Goal: Information Seeking & Learning: Learn about a topic

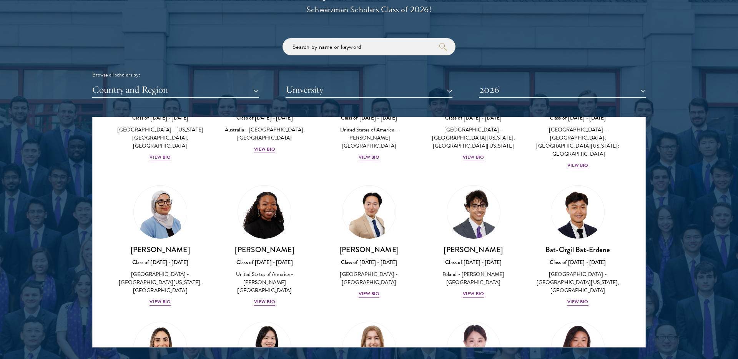
scroll to position [386, 0]
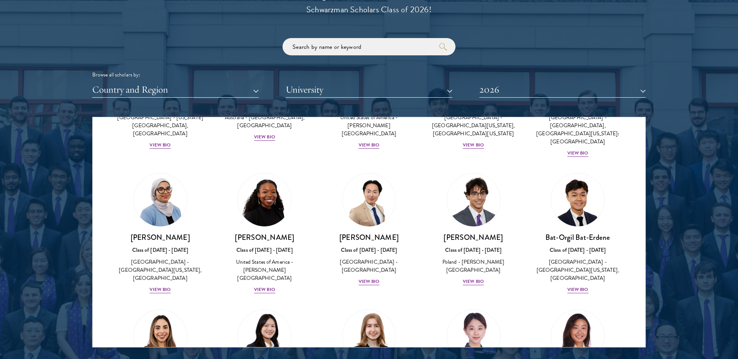
drag, startPoint x: 216, startPoint y: 99, endPoint x: 215, endPoint y: 95, distance: 4.8
click at [216, 99] on div "Scholar Directory Congratulations and welcome to the Schwarzman Scholars Class …" at bounding box center [369, 152] width 554 height 391
click at [214, 91] on button "Country and Region" at bounding box center [175, 90] width 167 height 16
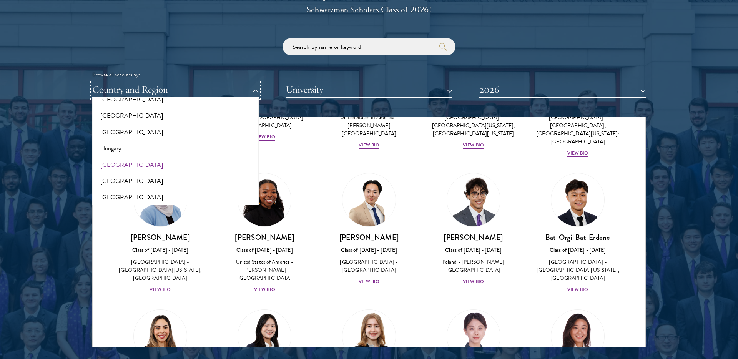
scroll to position [594, 0]
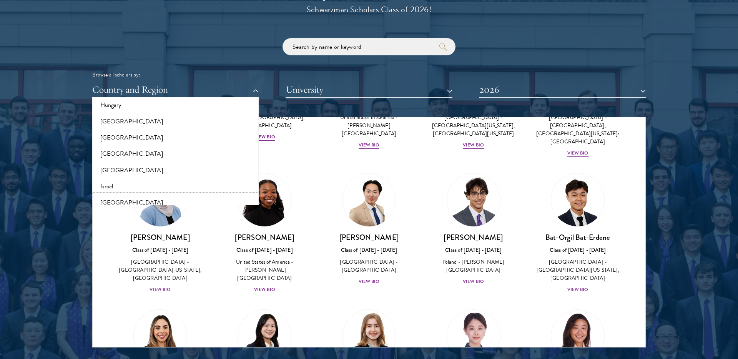
click at [134, 200] on button "[GEOGRAPHIC_DATA]" at bounding box center [176, 203] width 162 height 16
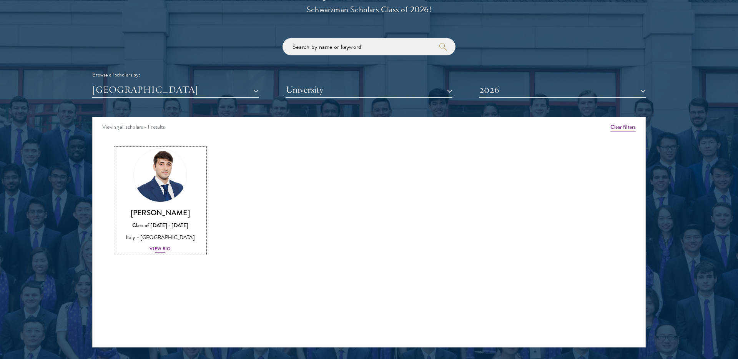
click at [161, 249] on div "View Bio" at bounding box center [160, 248] width 21 height 7
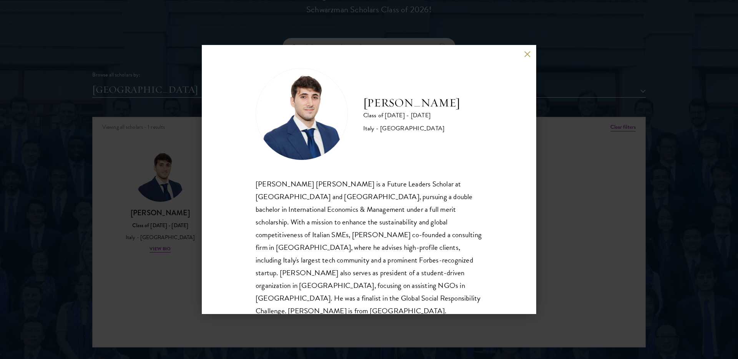
scroll to position [1, 0]
drag, startPoint x: 530, startPoint y: 52, endPoint x: 504, endPoint y: 84, distance: 41.6
click at [530, 52] on button at bounding box center [527, 54] width 7 height 7
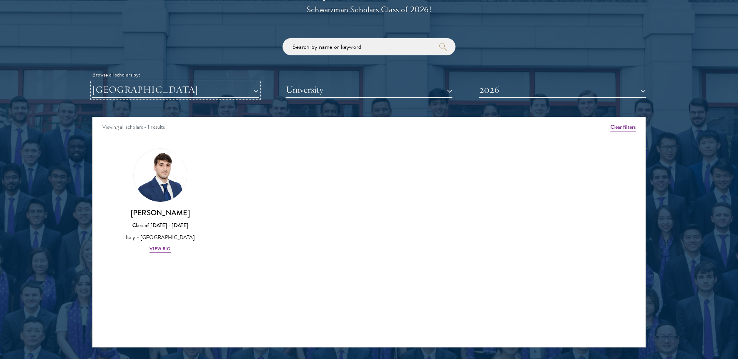
drag, startPoint x: 168, startPoint y: 92, endPoint x: 168, endPoint y: 98, distance: 6.2
click at [168, 93] on button "[GEOGRAPHIC_DATA]" at bounding box center [175, 90] width 167 height 16
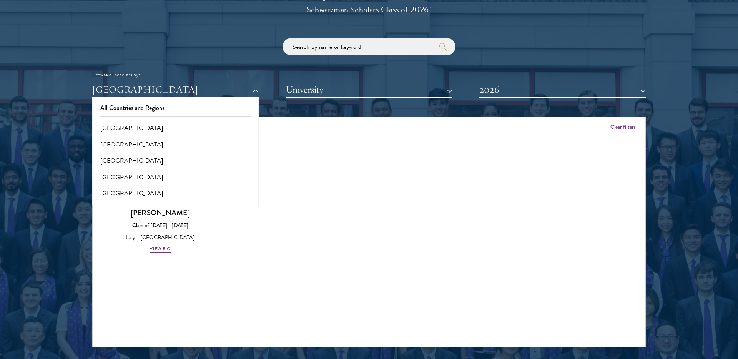
click at [172, 106] on button "All Countries and Regions" at bounding box center [176, 108] width 162 height 16
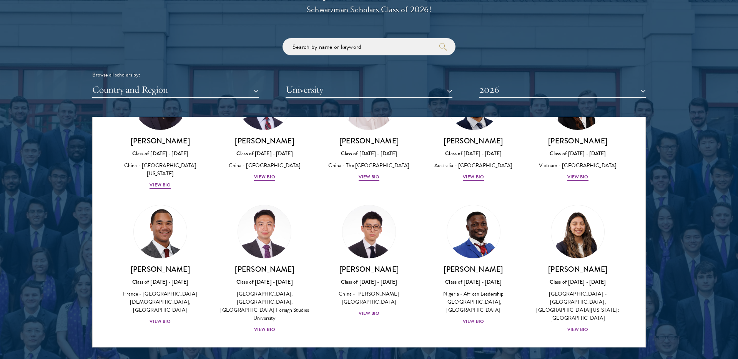
scroll to position [2157, 0]
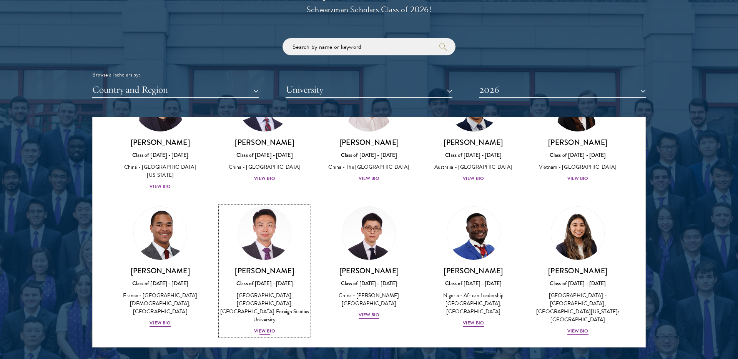
click at [265, 266] on div "[PERSON_NAME] Class of [DATE] - [DATE] [GEOGRAPHIC_DATA] - [GEOGRAPHIC_DATA], […" at bounding box center [264, 301] width 89 height 70
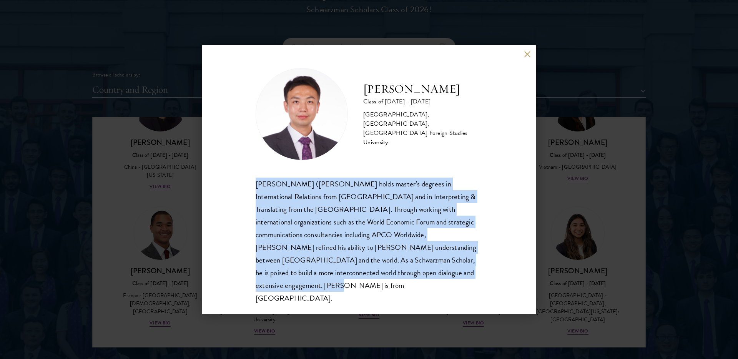
drag, startPoint x: 394, startPoint y: 282, endPoint x: 240, endPoint y: 180, distance: 184.4
click at [240, 180] on div "[PERSON_NAME] Class of [DATE] - [DATE] [GEOGRAPHIC_DATA] - [GEOGRAPHIC_DATA], […" at bounding box center [369, 179] width 335 height 269
copy div "[PERSON_NAME] ([PERSON_NAME] holds master’s degrees in International Relations …"
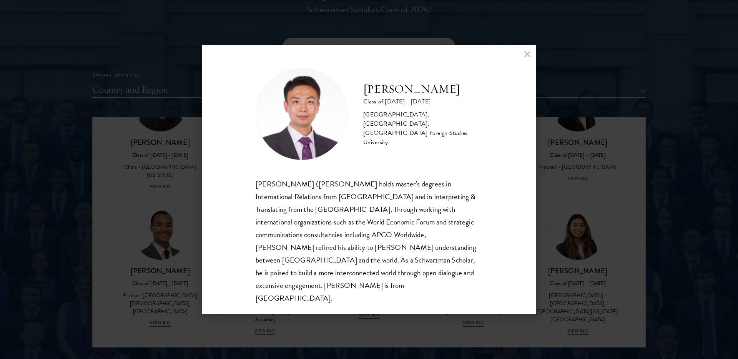
drag, startPoint x: 485, startPoint y: 209, endPoint x: 482, endPoint y: 215, distance: 6.6
click at [485, 210] on div "[PERSON_NAME] Class of [DATE] - [DATE] [GEOGRAPHIC_DATA] - [GEOGRAPHIC_DATA], […" at bounding box center [369, 179] width 335 height 269
click at [518, 129] on div "[PERSON_NAME] Class of [DATE] - [DATE] [GEOGRAPHIC_DATA] - [GEOGRAPHIC_DATA], […" at bounding box center [369, 179] width 335 height 269
click at [530, 67] on div "[PERSON_NAME] Class of [DATE] - [DATE] [GEOGRAPHIC_DATA] - [GEOGRAPHIC_DATA], […" at bounding box center [369, 179] width 335 height 269
click at [526, 57] on button at bounding box center [527, 54] width 7 height 7
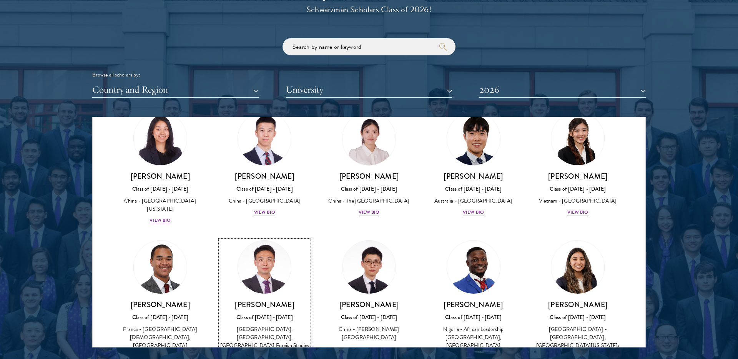
scroll to position [2120, 0]
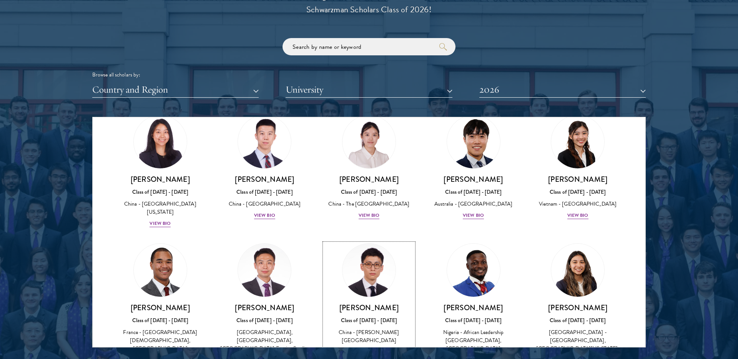
click at [367, 348] on div "View Bio" at bounding box center [369, 351] width 21 height 7
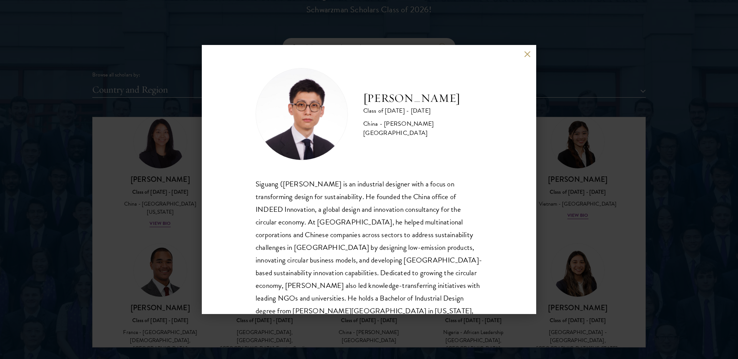
scroll to position [13, 0]
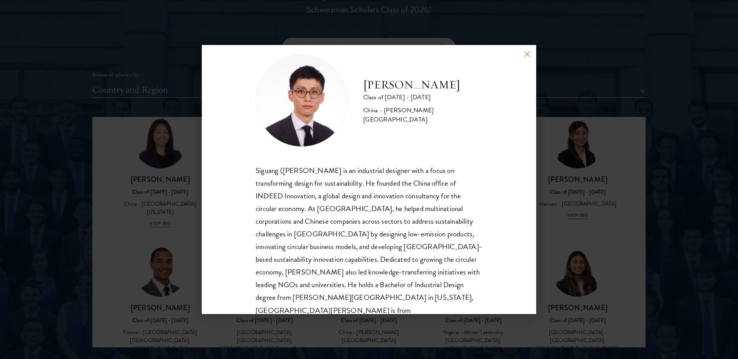
click at [525, 58] on div "[PERSON_NAME] Class of [DATE] - [DATE] [GEOGRAPHIC_DATA] - [PERSON_NAME][GEOGRA…" at bounding box center [369, 179] width 335 height 269
drag, startPoint x: 530, startPoint y: 56, endPoint x: 473, endPoint y: 142, distance: 103.0
click at [530, 56] on button at bounding box center [527, 54] width 7 height 7
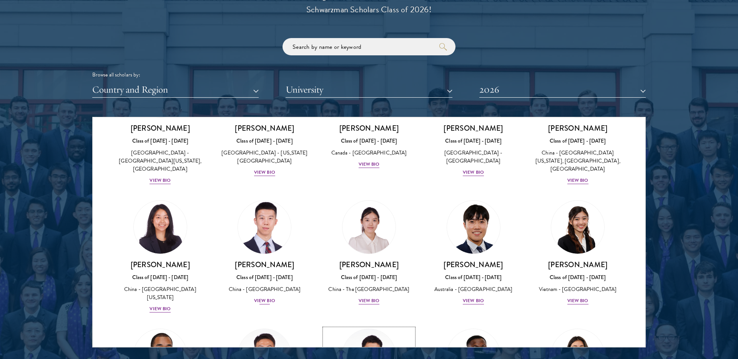
scroll to position [2033, 0]
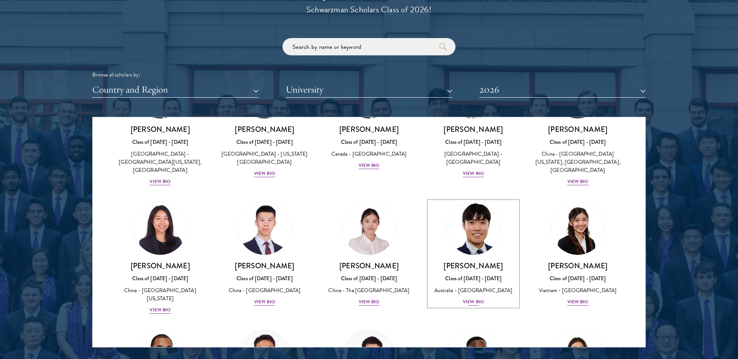
click at [474, 298] on div "View Bio" at bounding box center [473, 301] width 21 height 7
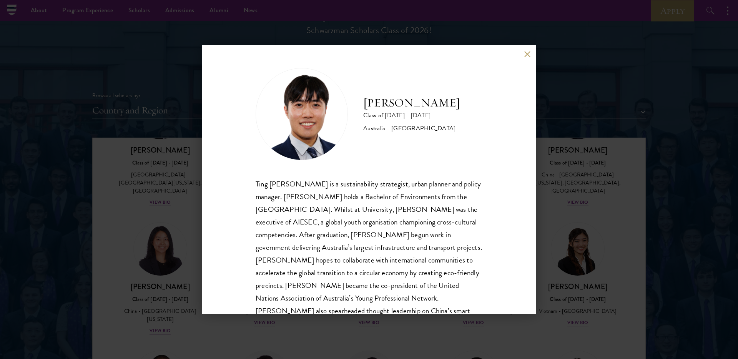
scroll to position [27, 0]
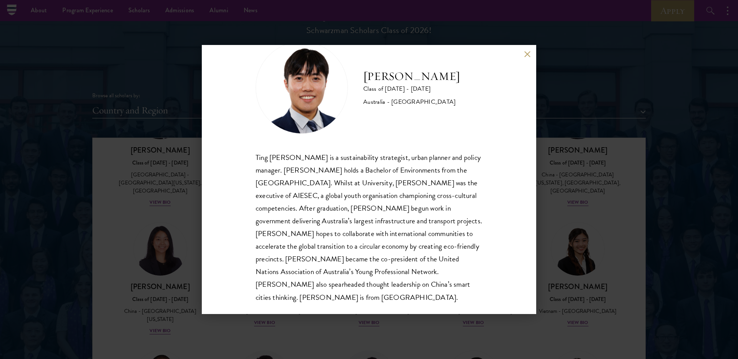
click at [531, 55] on div "[PERSON_NAME] Class of [DATE] - [DATE] [GEOGRAPHIC_DATA] - [GEOGRAPHIC_DATA] Ti…" at bounding box center [369, 179] width 335 height 269
click at [527, 58] on div "[PERSON_NAME] Class of [DATE] - [DATE] [GEOGRAPHIC_DATA] - [GEOGRAPHIC_DATA] Ti…" at bounding box center [369, 179] width 335 height 269
drag, startPoint x: 527, startPoint y: 56, endPoint x: 433, endPoint y: 115, distance: 111.1
click at [527, 56] on button at bounding box center [527, 54] width 7 height 7
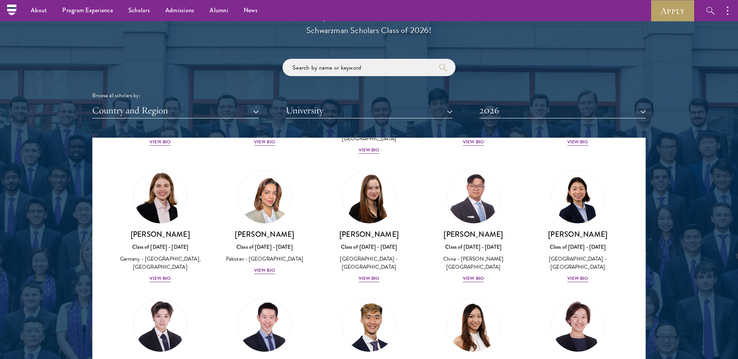
scroll to position [1813, 0]
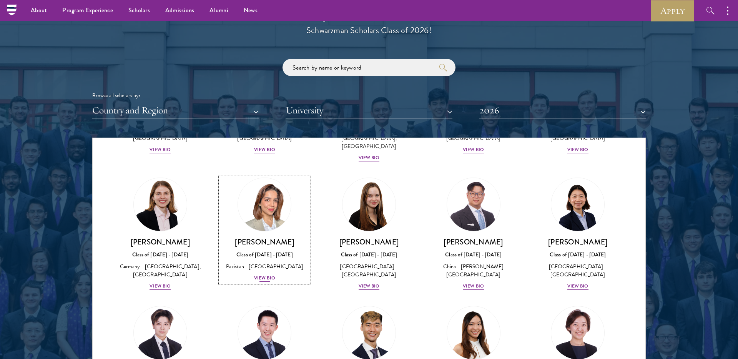
click at [260, 275] on div "View Bio" at bounding box center [264, 278] width 21 height 7
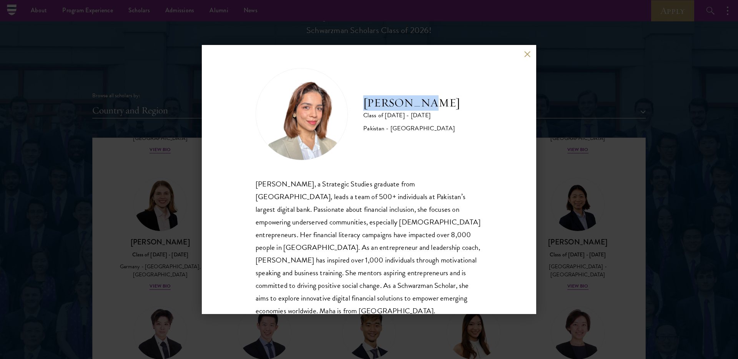
drag, startPoint x: 393, startPoint y: 103, endPoint x: 425, endPoint y: 101, distance: 32.4
click at [425, 101] on h2 "[PERSON_NAME]" at bounding box center [411, 102] width 97 height 15
click at [530, 54] on button at bounding box center [527, 54] width 7 height 7
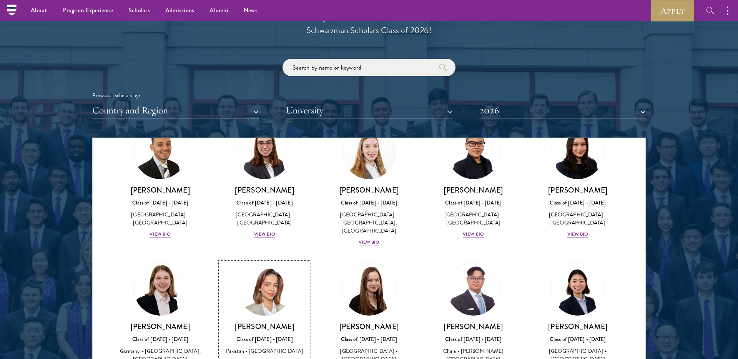
scroll to position [1726, 0]
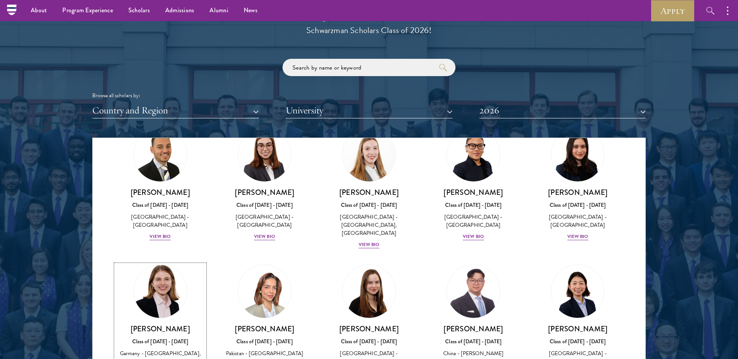
click at [156, 324] on div "[PERSON_NAME] Class of [DATE] - [DATE] [GEOGRAPHIC_DATA] - [GEOGRAPHIC_DATA], […" at bounding box center [160, 350] width 89 height 53
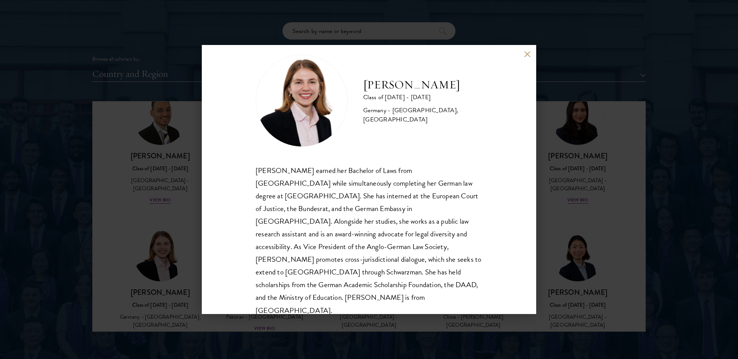
scroll to position [921, 0]
drag, startPoint x: 527, startPoint y: 56, endPoint x: 505, endPoint y: 124, distance: 71.6
click at [528, 56] on button at bounding box center [527, 54] width 7 height 7
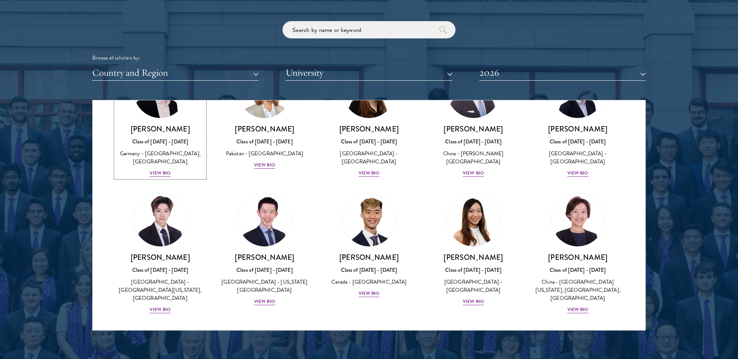
scroll to position [1889, 0]
click at [163, 306] on div "View Bio" at bounding box center [160, 309] width 21 height 7
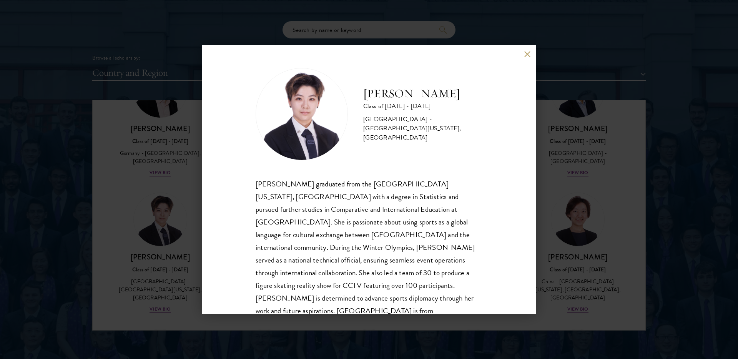
click at [527, 56] on button at bounding box center [527, 54] width 7 height 7
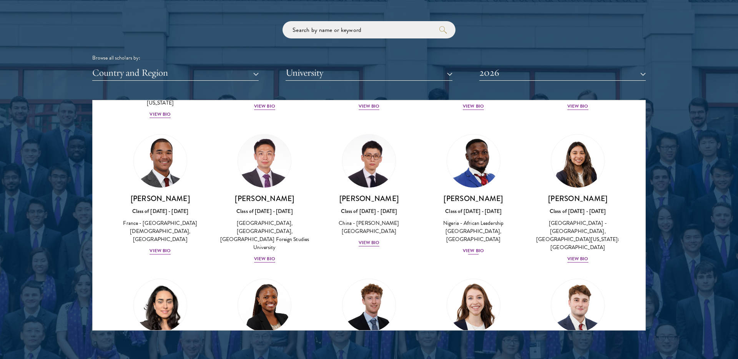
scroll to position [2215, 0]
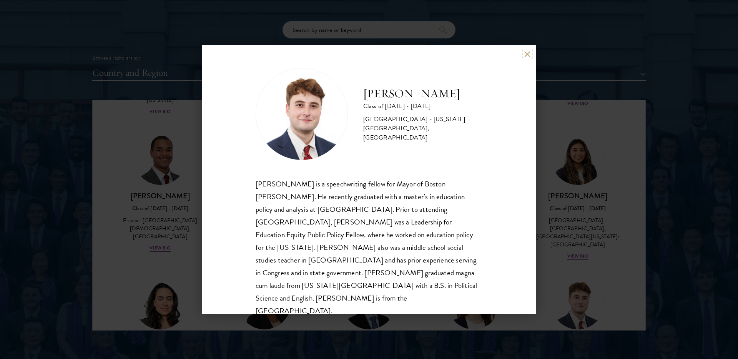
click at [525, 53] on button at bounding box center [527, 54] width 7 height 7
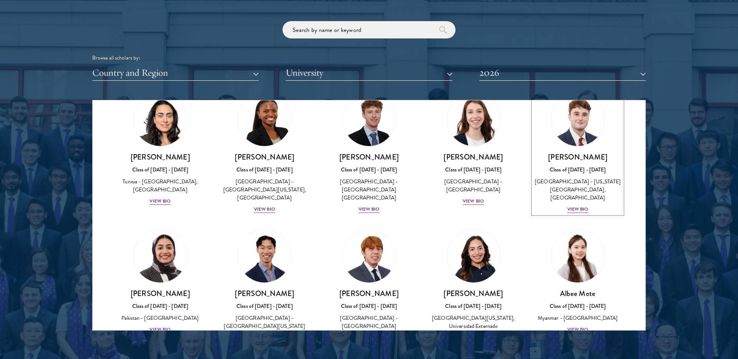
scroll to position [2415, 0]
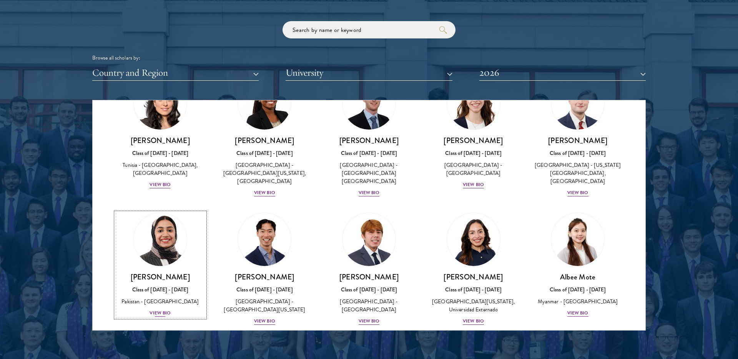
click at [163, 310] on div "View Bio" at bounding box center [160, 313] width 21 height 7
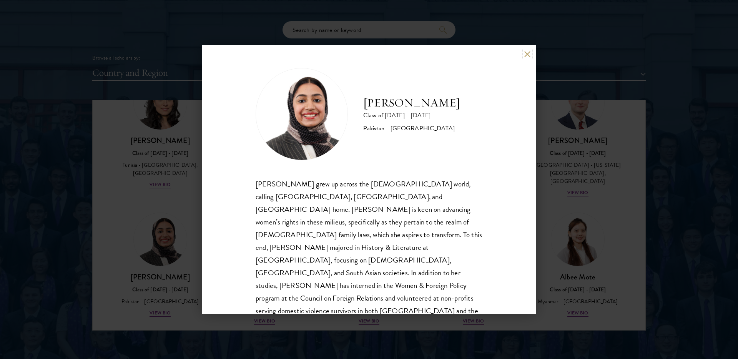
drag, startPoint x: 528, startPoint y: 54, endPoint x: 520, endPoint y: 61, distance: 10.7
click at [528, 54] on button at bounding box center [527, 54] width 7 height 7
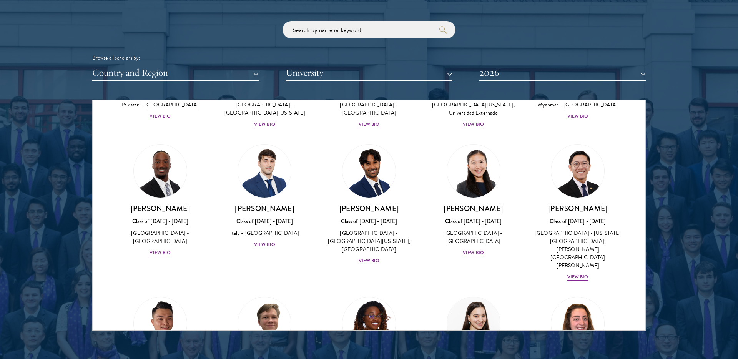
scroll to position [2610, 0]
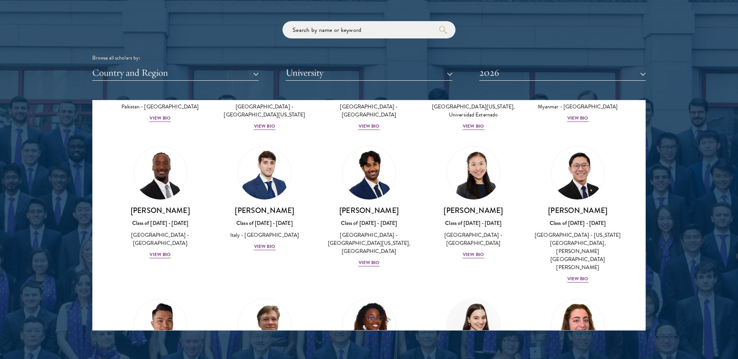
click at [582, 291] on div "[PERSON_NAME] Class of [DATE] - [DATE] Israel - [PERSON_NAME][GEOGRAPHIC_DATA] …" at bounding box center [578, 355] width 105 height 128
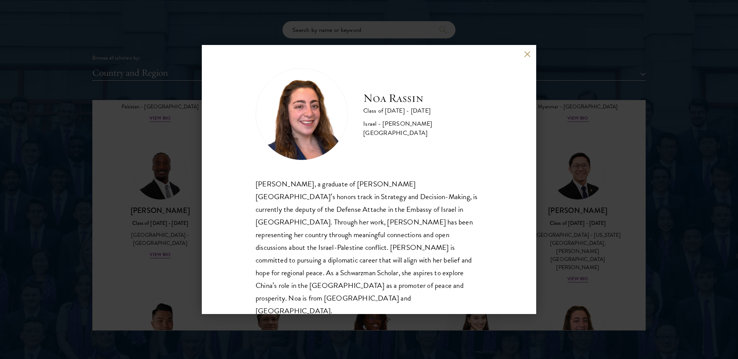
drag, startPoint x: 530, startPoint y: 59, endPoint x: 525, endPoint y: 65, distance: 6.8
click at [530, 57] on button at bounding box center [527, 54] width 7 height 7
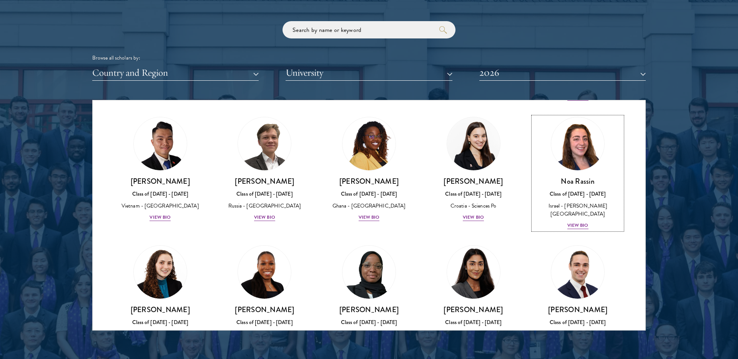
scroll to position [2813, 0]
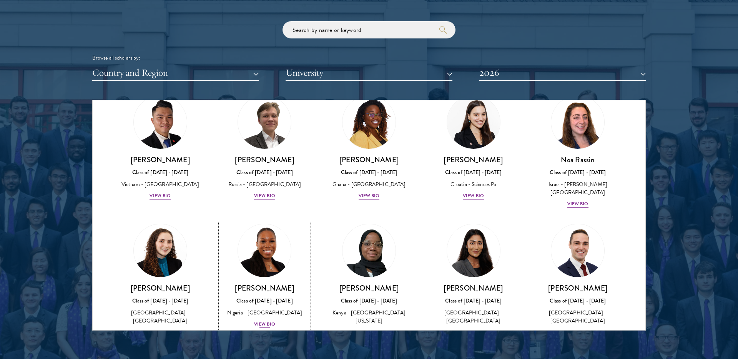
click at [263, 321] on div "View Bio" at bounding box center [264, 324] width 21 height 7
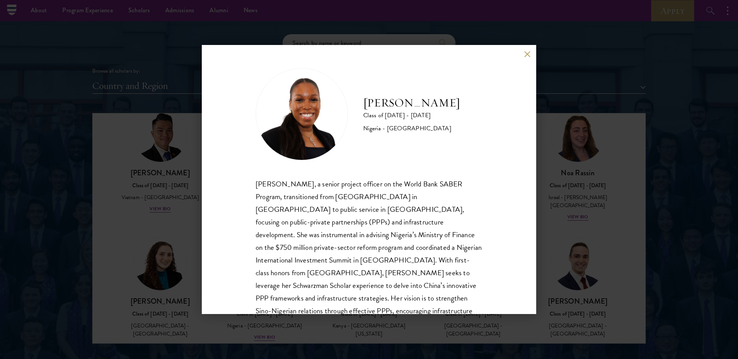
scroll to position [27, 0]
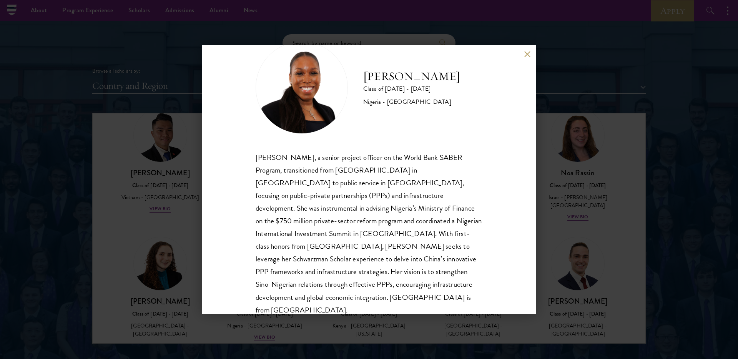
click at [527, 55] on button at bounding box center [527, 54] width 7 height 7
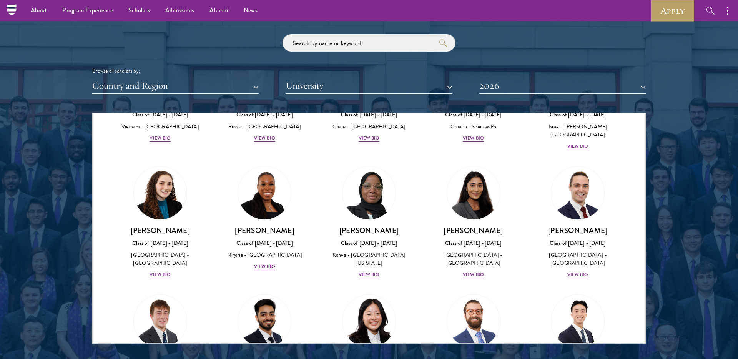
scroll to position [2932, 0]
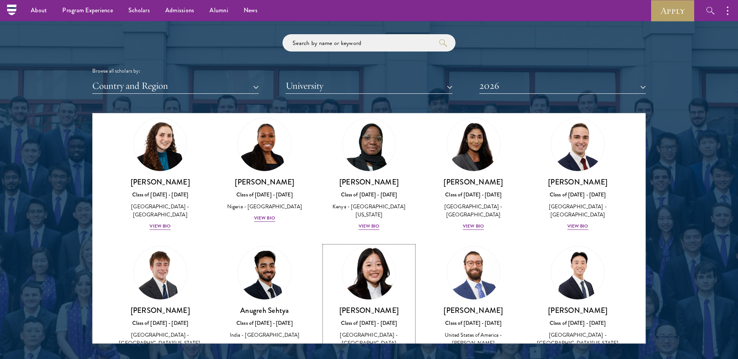
click at [366, 351] on div "View Bio" at bounding box center [369, 354] width 21 height 7
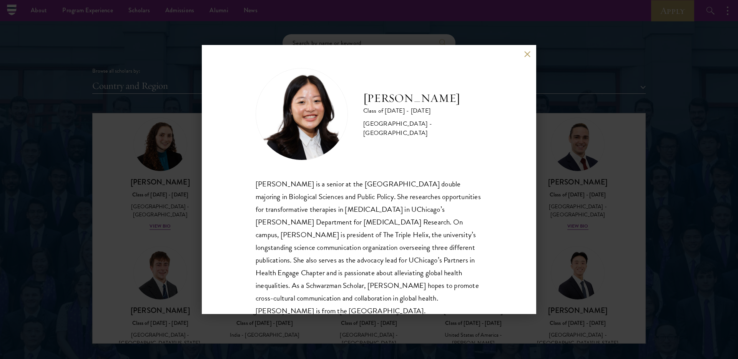
drag, startPoint x: 530, startPoint y: 55, endPoint x: 497, endPoint y: 111, distance: 64.8
click at [530, 55] on button at bounding box center [527, 54] width 7 height 7
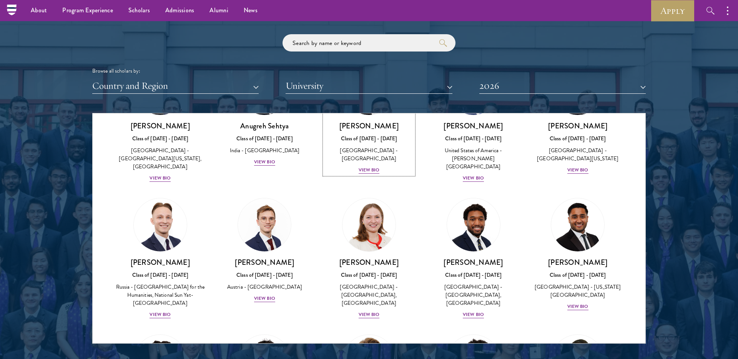
scroll to position [3119, 0]
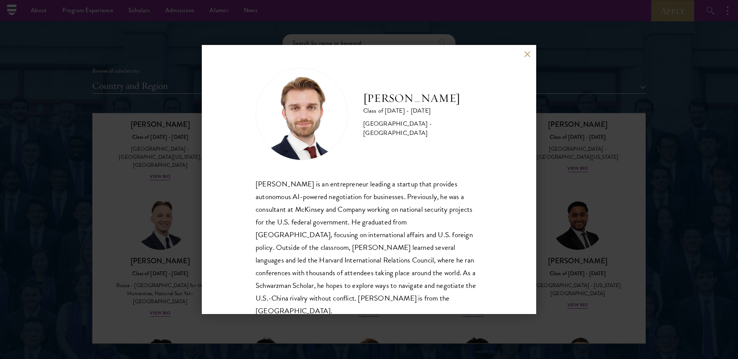
click at [530, 53] on button at bounding box center [527, 54] width 7 height 7
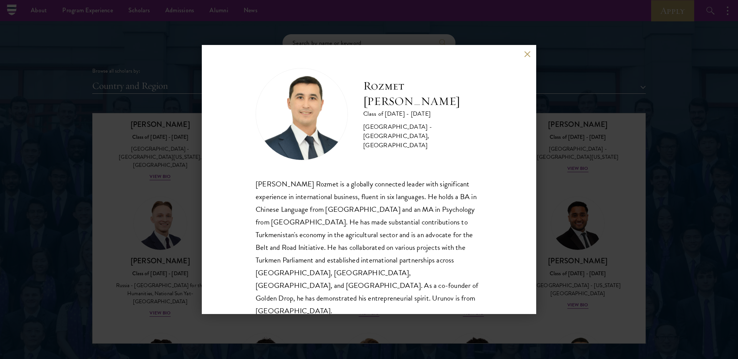
click at [528, 54] on button at bounding box center [527, 54] width 7 height 7
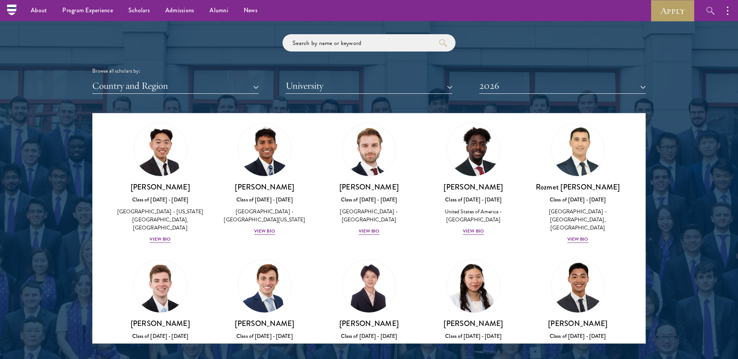
scroll to position [3338, 0]
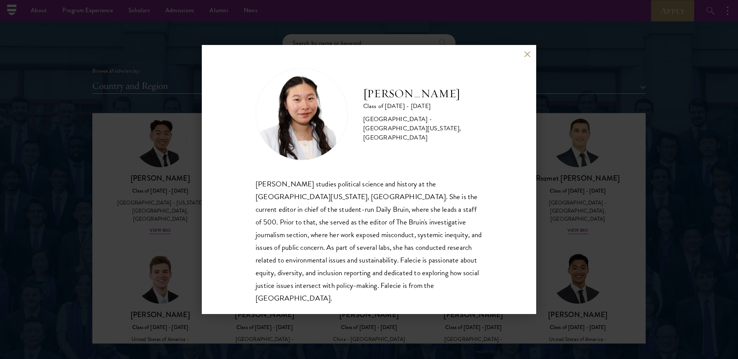
click at [530, 54] on button at bounding box center [527, 54] width 7 height 7
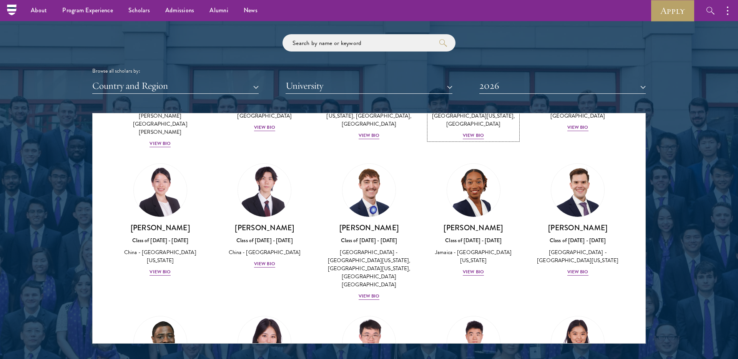
scroll to position [3572, 0]
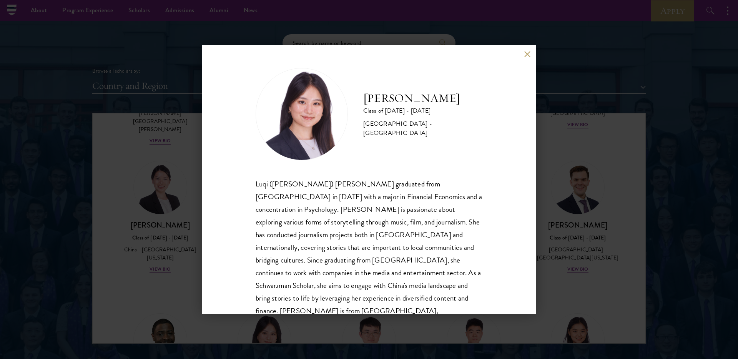
click at [535, 58] on div "[PERSON_NAME] Class of [DATE] - [DATE] [GEOGRAPHIC_DATA] - [GEOGRAPHIC_DATA] Lu…" at bounding box center [369, 179] width 335 height 269
drag, startPoint x: 524, startPoint y: 54, endPoint x: 540, endPoint y: 102, distance: 50.6
click at [524, 54] on button at bounding box center [527, 54] width 7 height 7
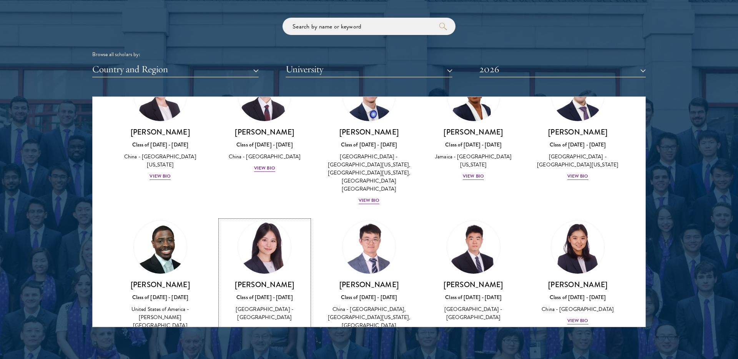
scroll to position [929, 0]
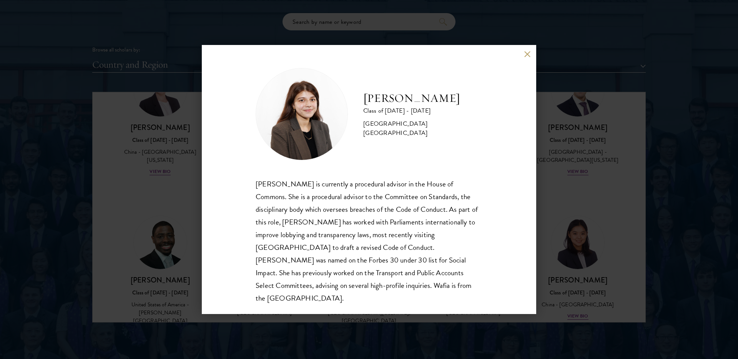
click at [527, 57] on button at bounding box center [527, 54] width 7 height 7
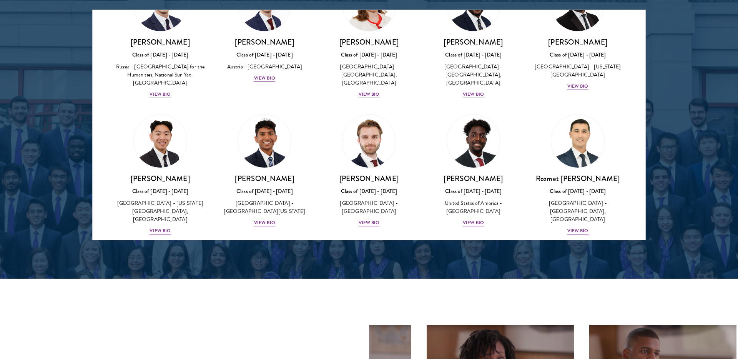
scroll to position [3229, 0]
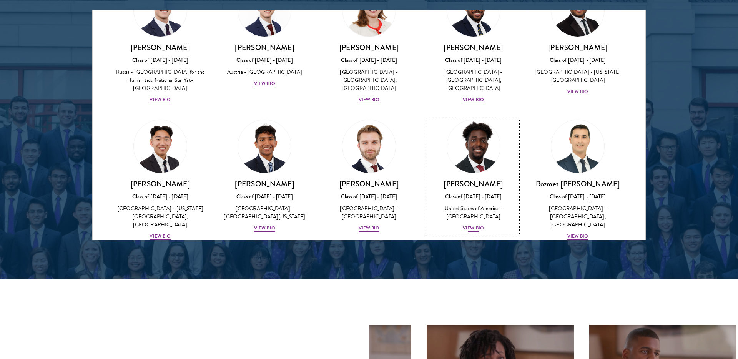
click at [470, 225] on div "View Bio" at bounding box center [473, 228] width 21 height 7
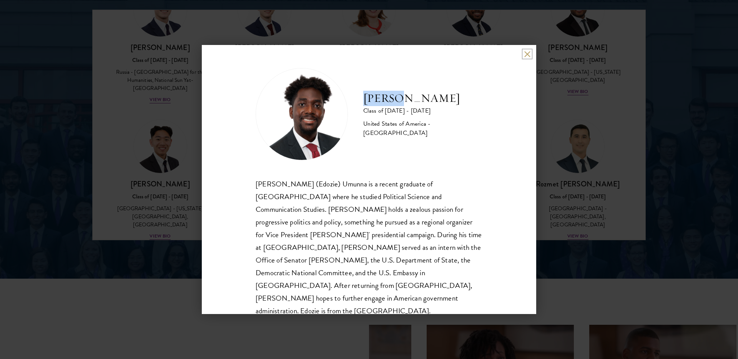
click at [530, 53] on button at bounding box center [527, 54] width 7 height 7
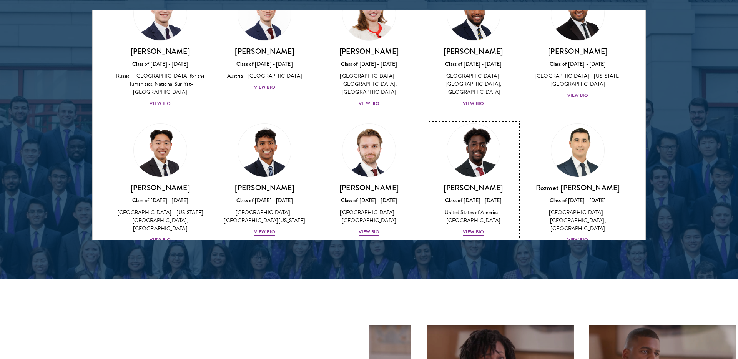
scroll to position [3279, 0]
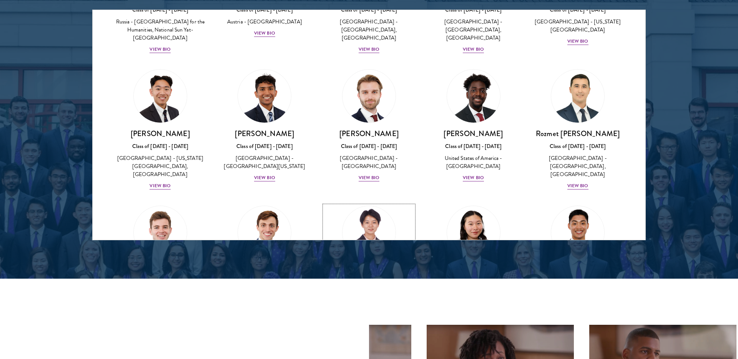
click at [363, 291] on div "China - [GEOGRAPHIC_DATA][US_STATE], [GEOGRAPHIC_DATA], [GEOGRAPHIC_DATA]" at bounding box center [369, 303] width 89 height 24
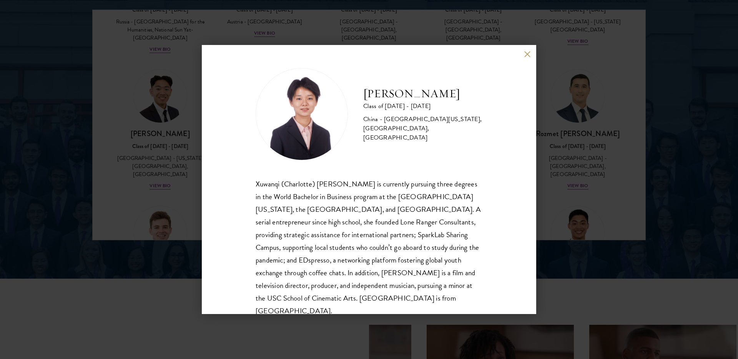
scroll to position [13, 0]
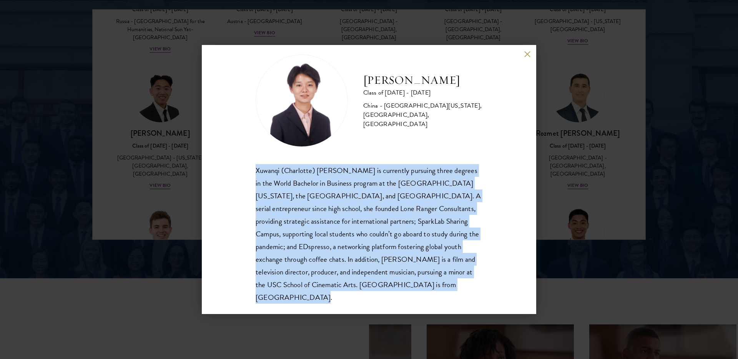
drag, startPoint x: 256, startPoint y: 170, endPoint x: 427, endPoint y: 295, distance: 211.9
click at [428, 297] on div "[PERSON_NAME] Class of [DATE] - [DATE] [GEOGRAPHIC_DATA] - [GEOGRAPHIC_DATA][US…" at bounding box center [369, 179] width 335 height 269
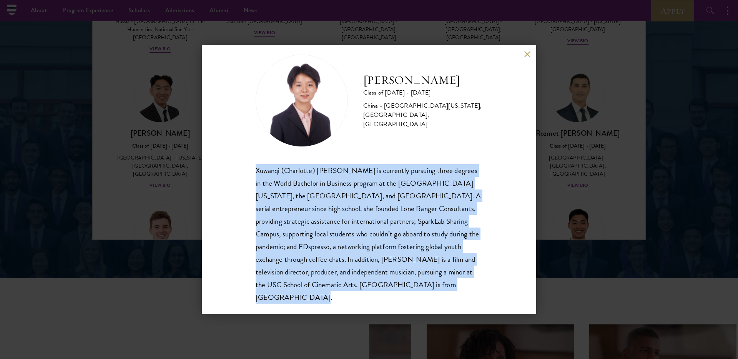
scroll to position [1011, 0]
copy div "Xuwanqi (Charlotte) [PERSON_NAME] is currently pursuing three degrees in the Wo…"
drag, startPoint x: 383, startPoint y: 194, endPoint x: 376, endPoint y: 192, distance: 6.4
click at [382, 194] on div "Xuwanqi (Charlotte) [PERSON_NAME] is currently pursuing three degrees in the Wo…" at bounding box center [369, 234] width 227 height 140
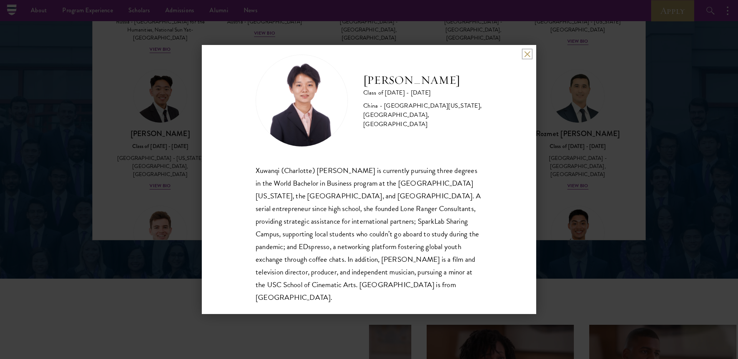
drag, startPoint x: 529, startPoint y: 55, endPoint x: 357, endPoint y: 73, distance: 172.9
click at [529, 55] on button at bounding box center [527, 54] width 7 height 7
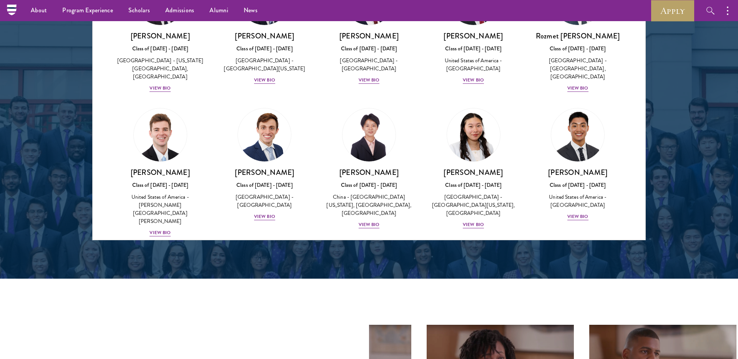
scroll to position [3377, 0]
click at [269, 349] on div "View Bio" at bounding box center [264, 352] width 21 height 7
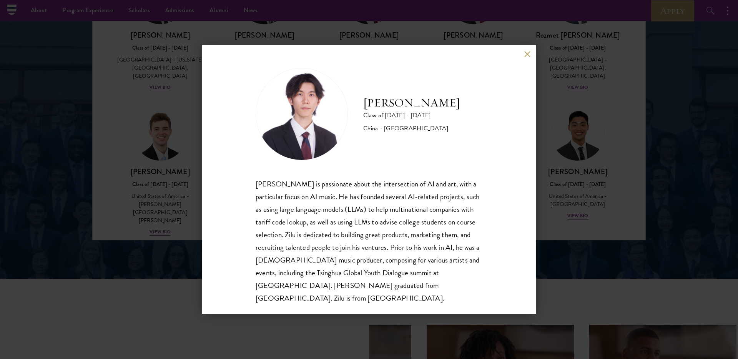
click at [413, 288] on div "[PERSON_NAME] is passionate about the intersection of AI and art, with a partic…" at bounding box center [369, 241] width 227 height 127
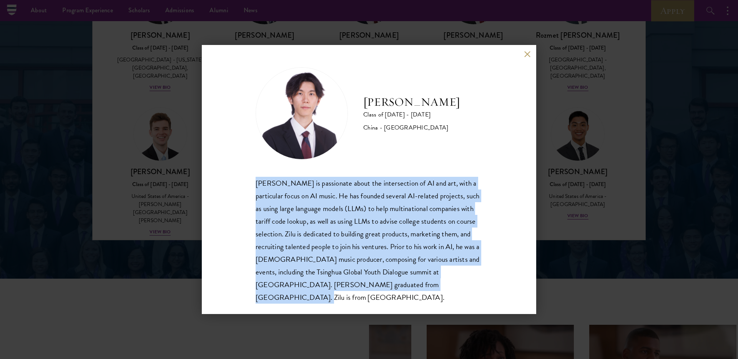
drag, startPoint x: 411, startPoint y: 287, endPoint x: 233, endPoint y: 184, distance: 206.2
click at [229, 181] on div "[PERSON_NAME] Class of [DATE] - [DATE] [GEOGRAPHIC_DATA] - [GEOGRAPHIC_DATA] [P…" at bounding box center [369, 179] width 335 height 269
copy div "[PERSON_NAME] is passionate about the intersection of AI and art, with a partic…"
drag, startPoint x: 527, startPoint y: 55, endPoint x: 421, endPoint y: 136, distance: 133.5
click at [527, 55] on button at bounding box center [527, 54] width 7 height 7
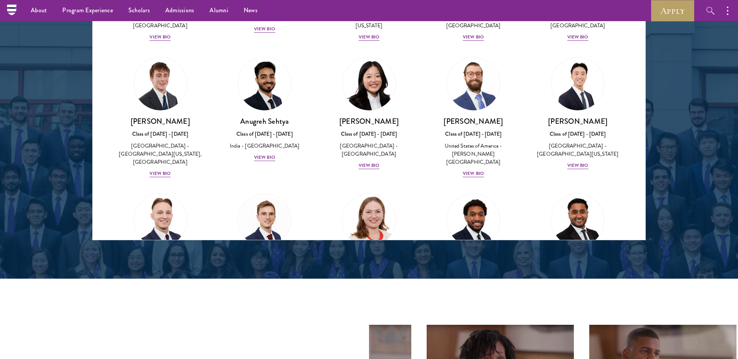
scroll to position [2988, 0]
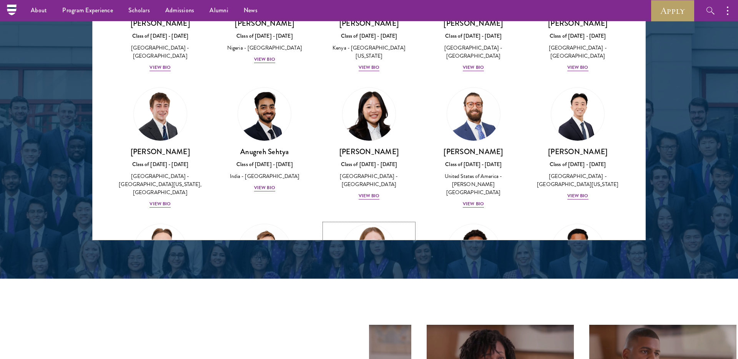
click at [376, 337] on div "View Bio" at bounding box center [369, 340] width 21 height 7
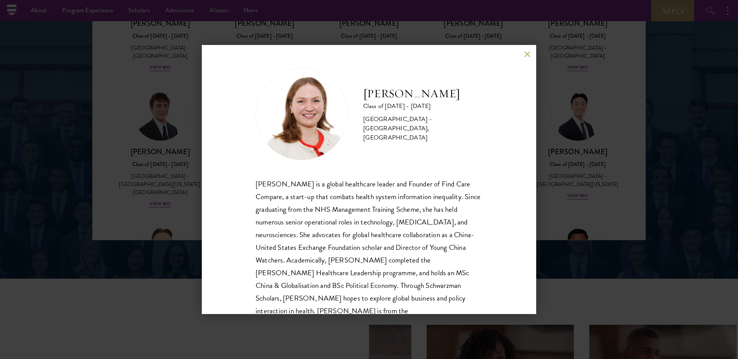
scroll to position [27, 0]
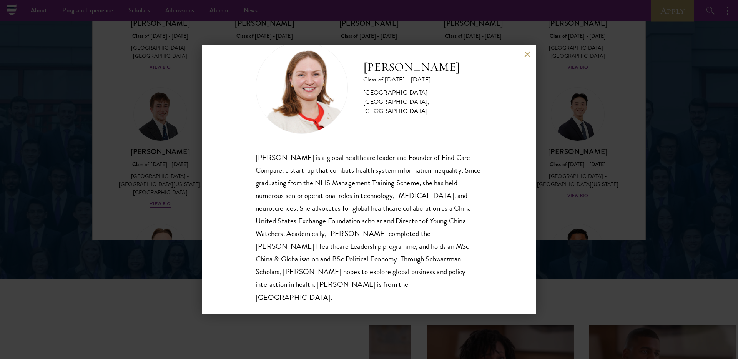
drag, startPoint x: 527, startPoint y: 55, endPoint x: 526, endPoint y: 93, distance: 38.9
click at [528, 55] on button at bounding box center [527, 54] width 7 height 7
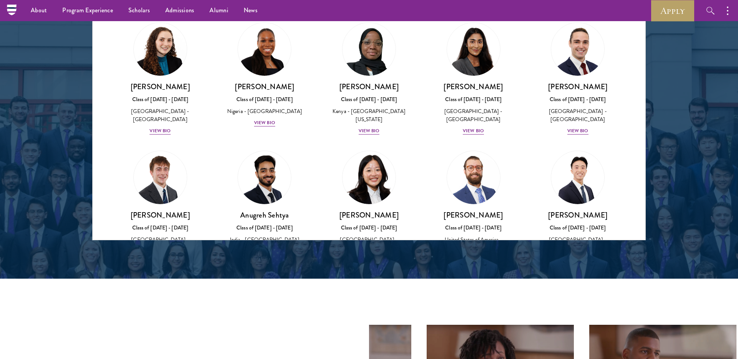
scroll to position [2922, 0]
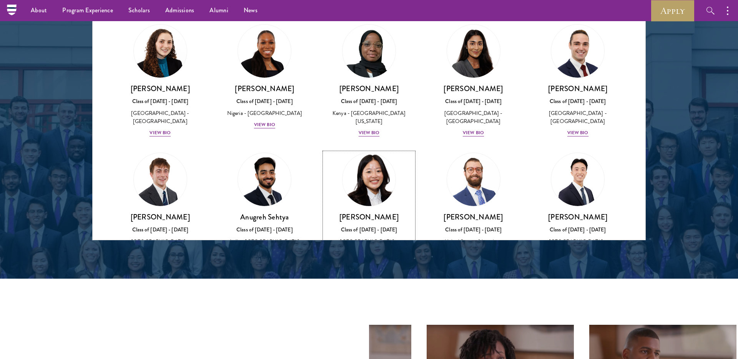
click at [373, 258] on div "View Bio" at bounding box center [369, 261] width 21 height 7
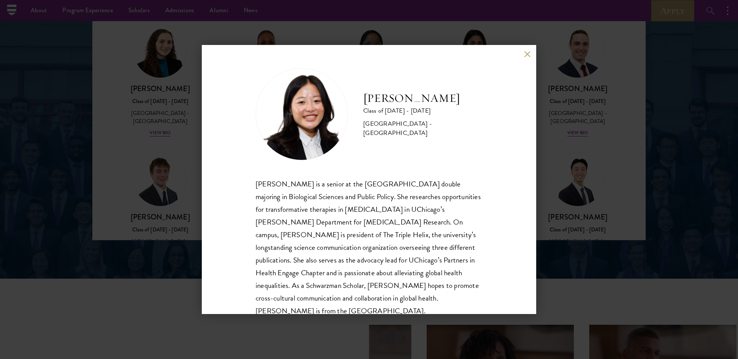
click at [530, 57] on button at bounding box center [527, 54] width 7 height 7
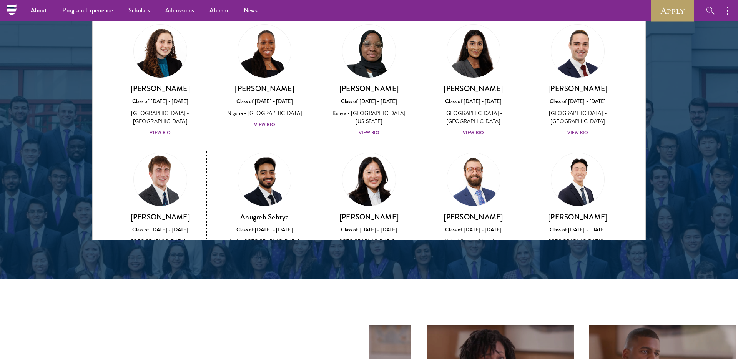
click at [152, 266] on div "View Bio" at bounding box center [160, 269] width 21 height 7
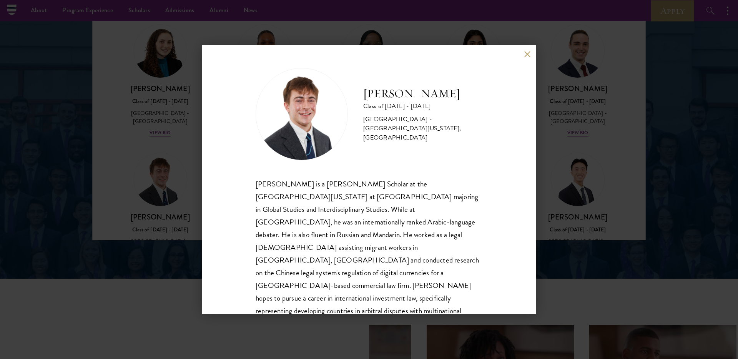
click at [528, 53] on button at bounding box center [527, 54] width 7 height 7
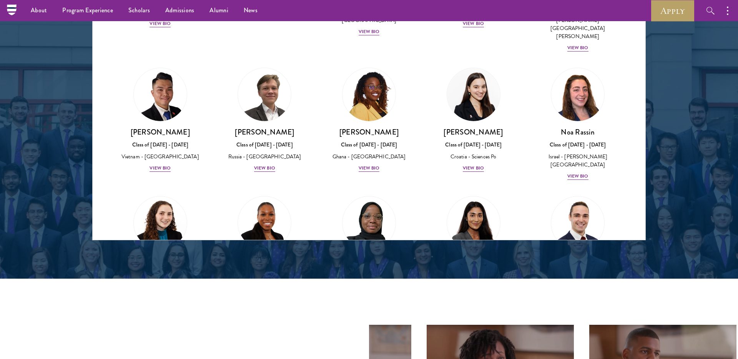
scroll to position [2725, 0]
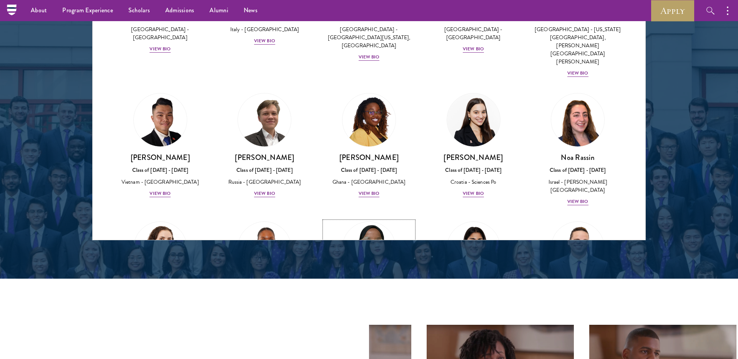
click at [361, 327] on div "View Bio" at bounding box center [369, 330] width 21 height 7
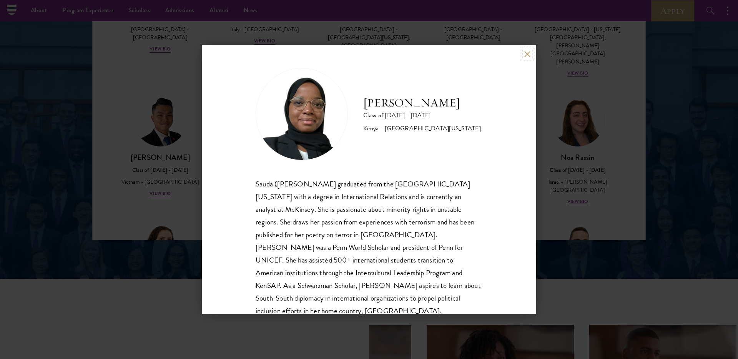
click at [526, 54] on button at bounding box center [527, 54] width 7 height 7
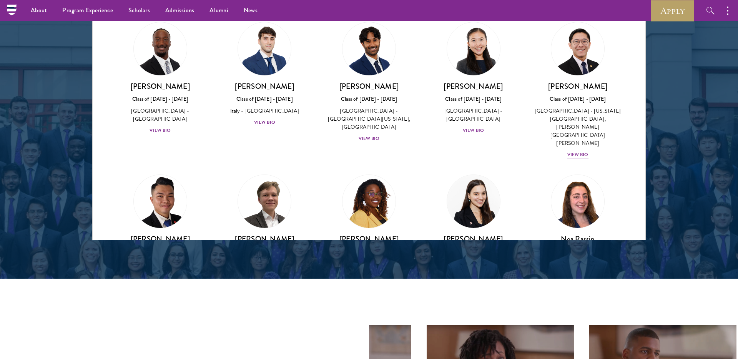
scroll to position [1011, 0]
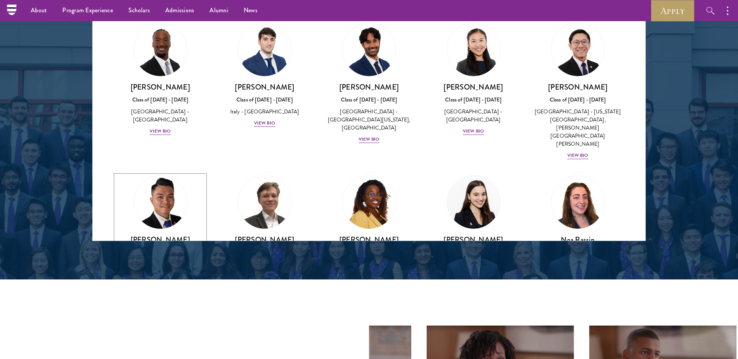
click at [157, 272] on div "View Bio" at bounding box center [160, 275] width 21 height 7
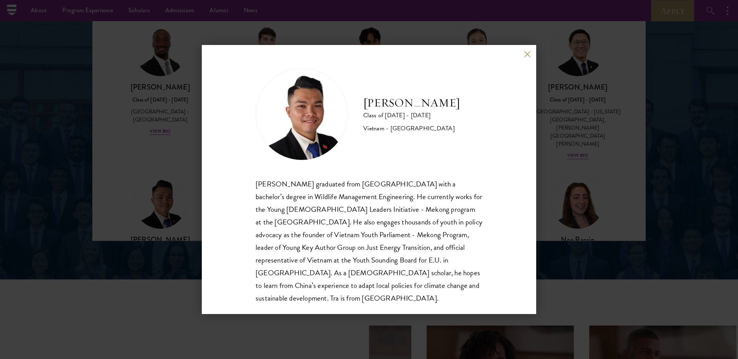
click at [528, 57] on button at bounding box center [527, 54] width 7 height 7
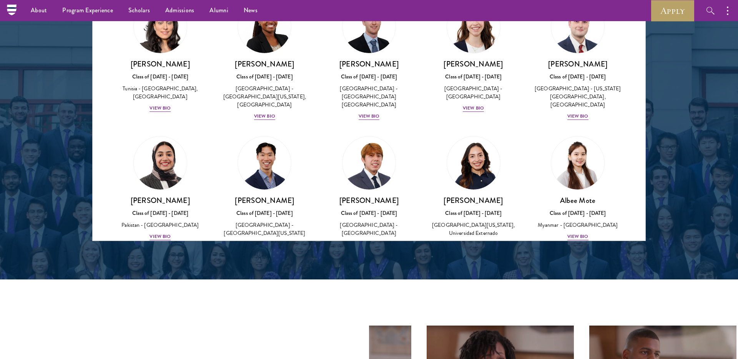
scroll to position [2391, 0]
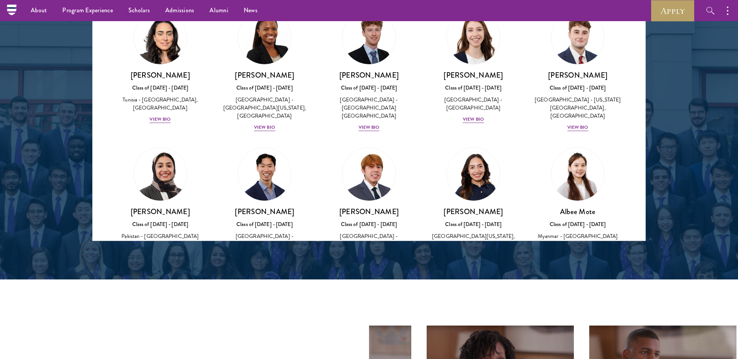
click at [253, 273] on img at bounding box center [264, 302] width 58 height 58
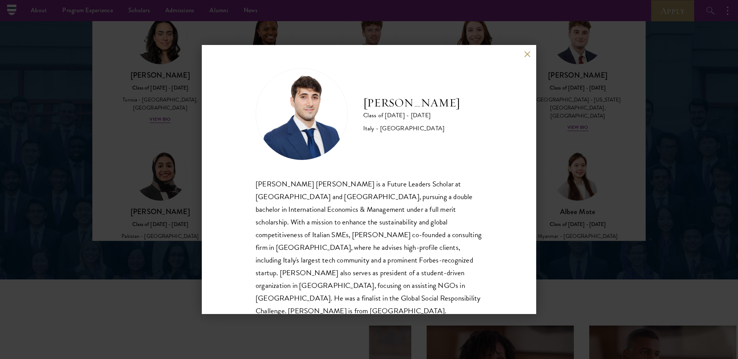
click at [525, 53] on button at bounding box center [527, 54] width 7 height 7
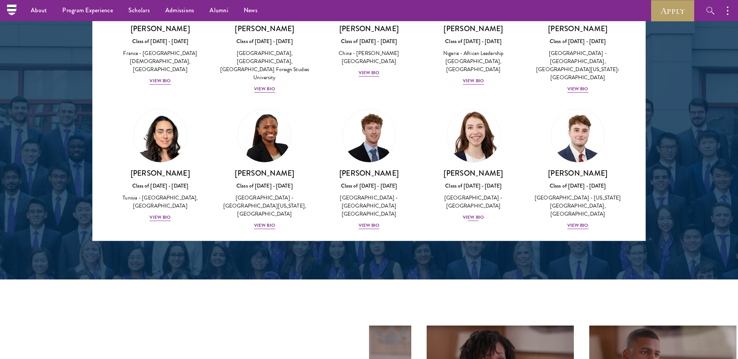
scroll to position [2266, 0]
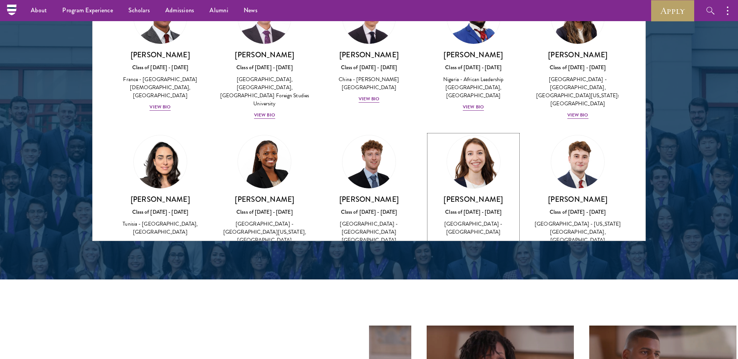
click at [477, 208] on div "Class of [DATE] - [DATE]" at bounding box center [473, 212] width 89 height 8
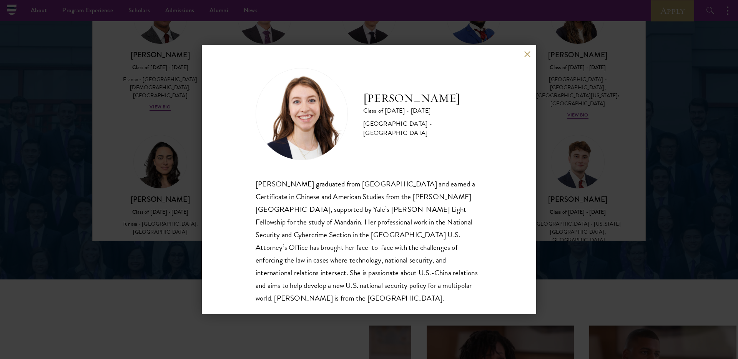
click at [528, 57] on button at bounding box center [527, 54] width 7 height 7
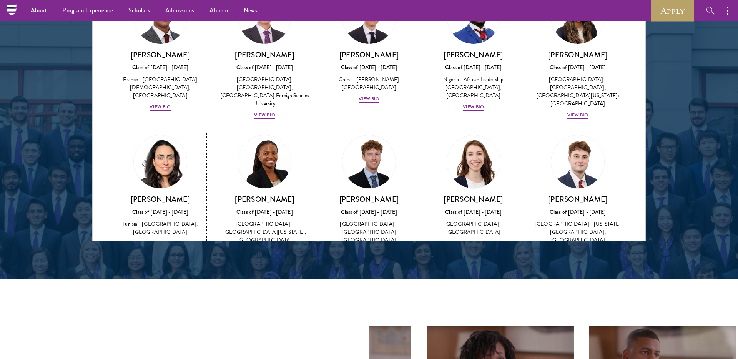
click at [164, 195] on div "[PERSON_NAME] Class of [DATE] - [DATE] [GEOGRAPHIC_DATA] - [GEOGRAPHIC_DATA], […" at bounding box center [160, 221] width 89 height 53
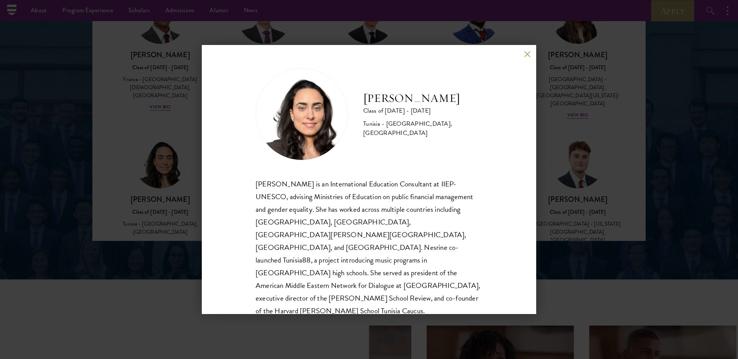
scroll to position [13, 0]
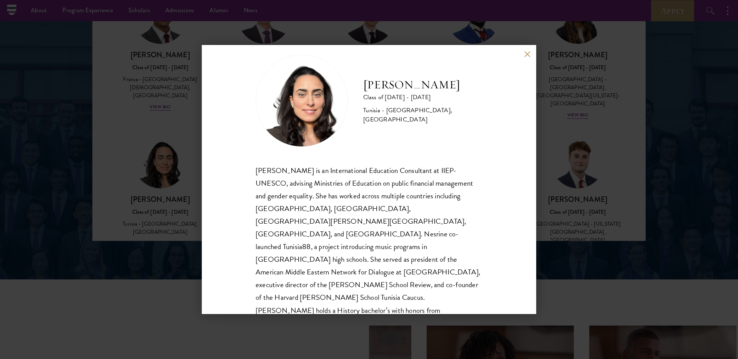
drag, startPoint x: 258, startPoint y: 177, endPoint x: 254, endPoint y: 172, distance: 6.8
click at [258, 177] on div "[PERSON_NAME] is an International Education Consultant at IIEP-UNESCO, advising…" at bounding box center [369, 259] width 227 height 191
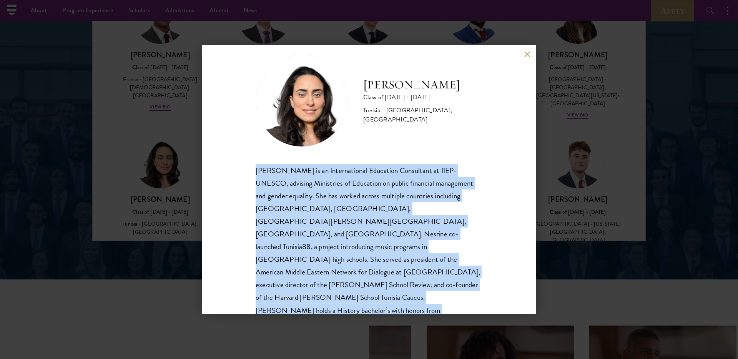
drag, startPoint x: 257, startPoint y: 171, endPoint x: 426, endPoint y: 283, distance: 203.3
click at [427, 283] on div "[PERSON_NAME] is an International Education Consultant at IIEP-UNESCO, advising…" at bounding box center [369, 259] width 227 height 191
copy div "[PERSON_NAME] is an International Education Consultant at IIEP-UNESCO, advising…"
click at [528, 53] on button at bounding box center [527, 54] width 7 height 7
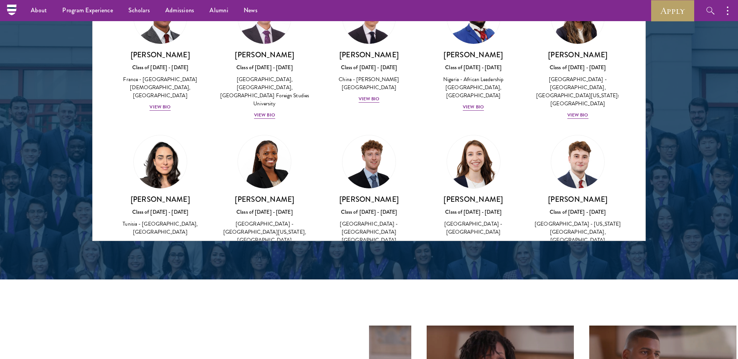
click at [380, 269] on img at bounding box center [369, 298] width 58 height 58
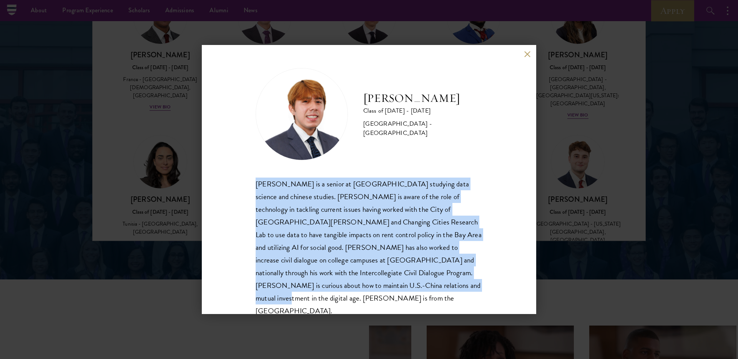
drag, startPoint x: 337, startPoint y: 287, endPoint x: 253, endPoint y: 186, distance: 131.4
click at [253, 186] on div "[PERSON_NAME] Class of [DATE] - [DATE] [GEOGRAPHIC_DATA] - [GEOGRAPHIC_DATA] [P…" at bounding box center [369, 179] width 335 height 269
copy div "[PERSON_NAME] is a senior at [GEOGRAPHIC_DATA] studying data science and chines…"
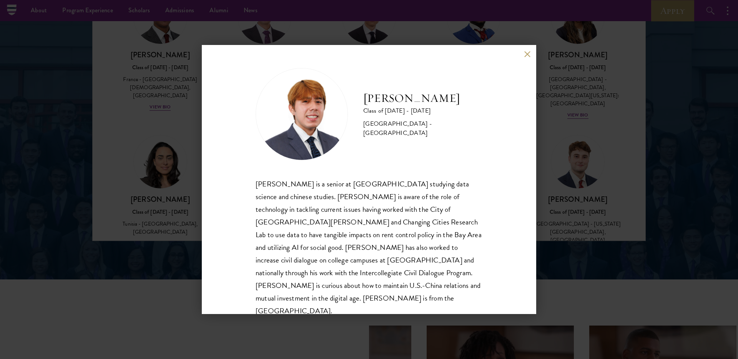
click at [524, 55] on div "[PERSON_NAME] Class of [DATE] - [DATE] [GEOGRAPHIC_DATA] - [GEOGRAPHIC_DATA] [P…" at bounding box center [369, 179] width 335 height 269
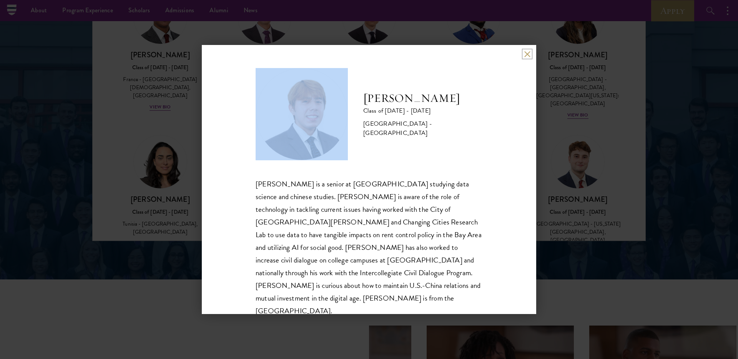
drag, startPoint x: 526, startPoint y: 54, endPoint x: 446, endPoint y: 99, distance: 91.6
click at [526, 54] on button at bounding box center [527, 54] width 7 height 7
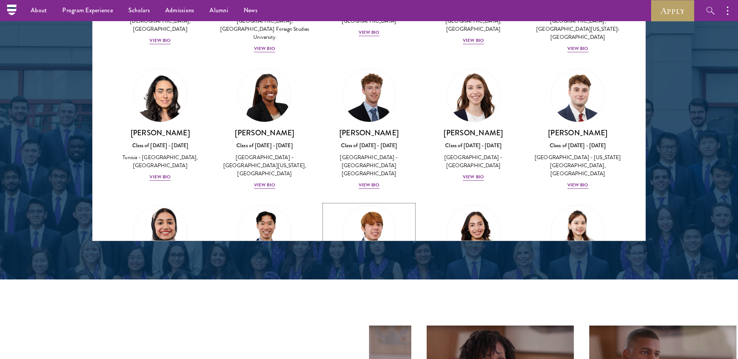
scroll to position [2332, 0]
click at [164, 302] on div "View Bio" at bounding box center [160, 305] width 21 height 7
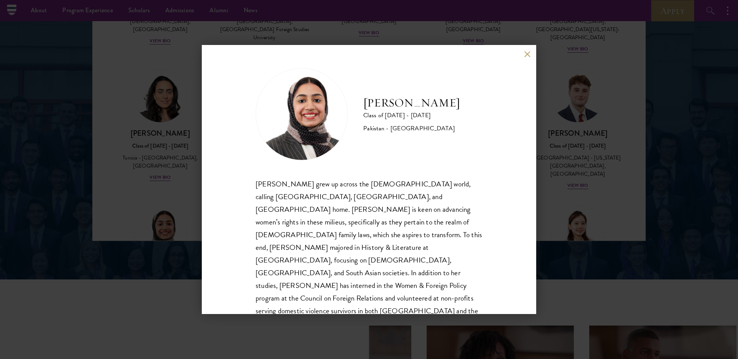
drag, startPoint x: 527, startPoint y: 51, endPoint x: 530, endPoint y: 65, distance: 14.6
click at [527, 51] on button at bounding box center [527, 54] width 7 height 7
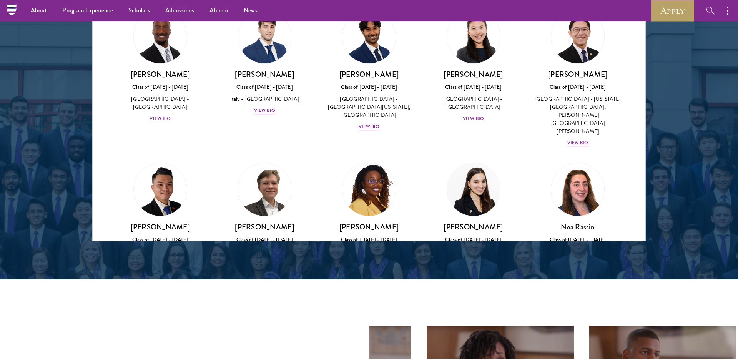
scroll to position [2660, 0]
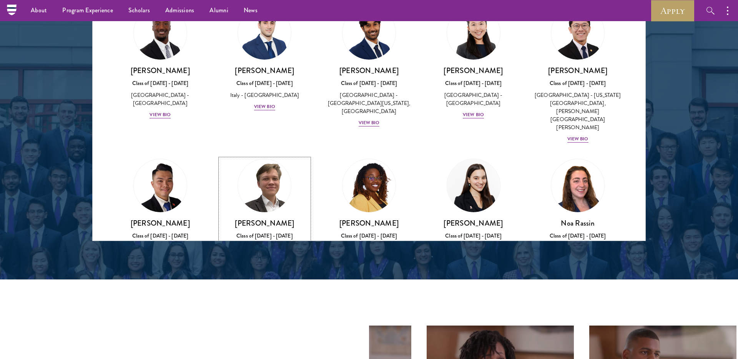
click at [263, 218] on div "[PERSON_NAME] Class of [DATE] - [DATE] [GEOGRAPHIC_DATA] - [GEOGRAPHIC_DATA] Vi…" at bounding box center [264, 240] width 89 height 45
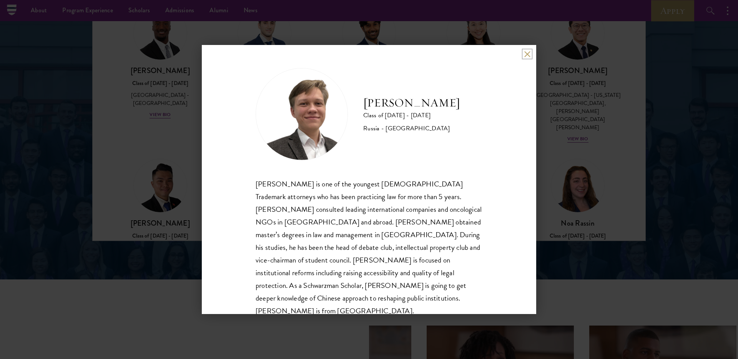
drag, startPoint x: 530, startPoint y: 55, endPoint x: 92, endPoint y: 94, distance: 439.4
click at [530, 55] on button at bounding box center [527, 54] width 7 height 7
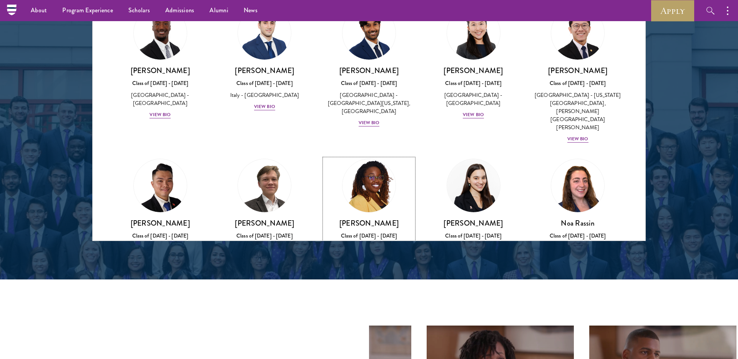
click at [368, 256] on div "View Bio" at bounding box center [369, 259] width 21 height 7
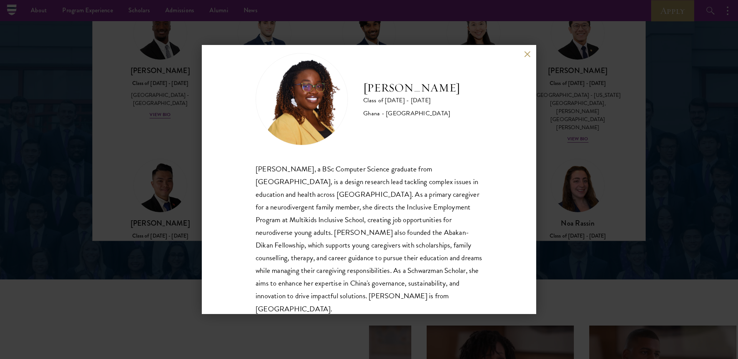
scroll to position [27, 0]
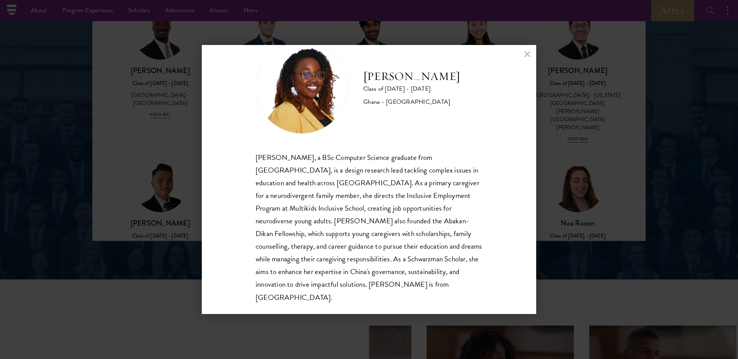
click at [526, 53] on button at bounding box center [527, 54] width 7 height 7
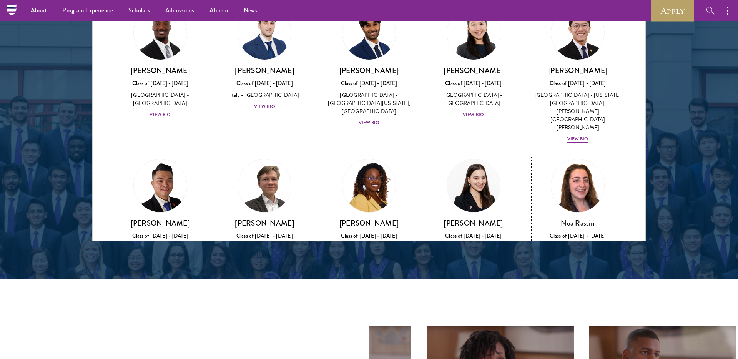
click at [574, 264] on div "View Bio" at bounding box center [578, 267] width 21 height 7
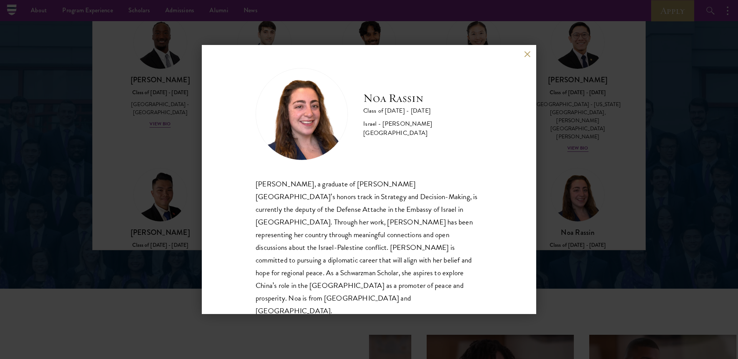
scroll to position [967, 0]
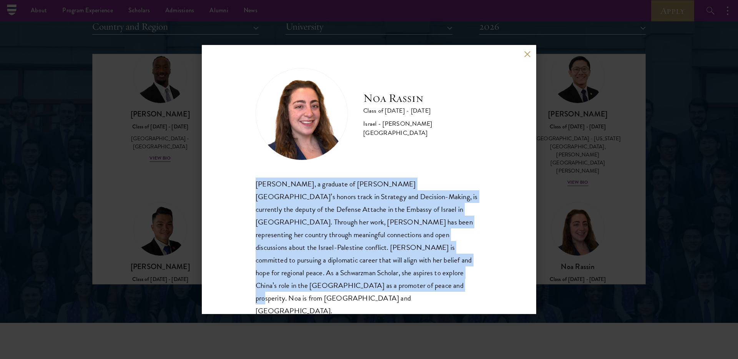
drag, startPoint x: 448, startPoint y: 280, endPoint x: 255, endPoint y: 184, distance: 215.3
click at [256, 185] on div "[PERSON_NAME], a graduate of [PERSON_NAME][GEOGRAPHIC_DATA]’s honors track in S…" at bounding box center [369, 248] width 227 height 140
copy div "[PERSON_NAME], a graduate of [PERSON_NAME][GEOGRAPHIC_DATA]’s honors track in S…"
click at [525, 57] on button at bounding box center [527, 54] width 7 height 7
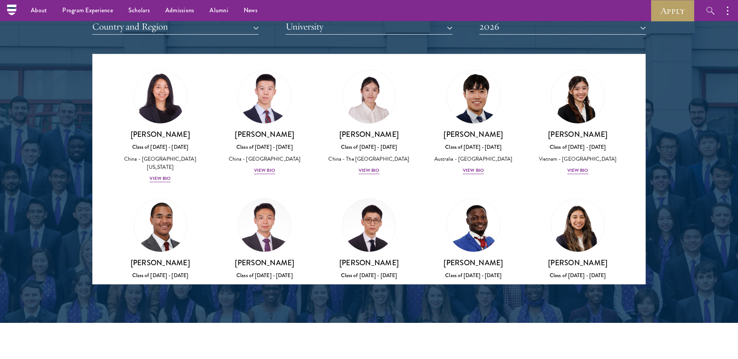
scroll to position [2099, 0]
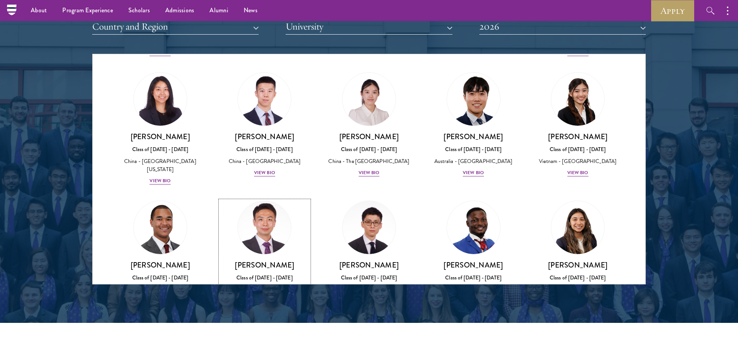
click at [271, 322] on div "View Bio" at bounding box center [264, 325] width 21 height 7
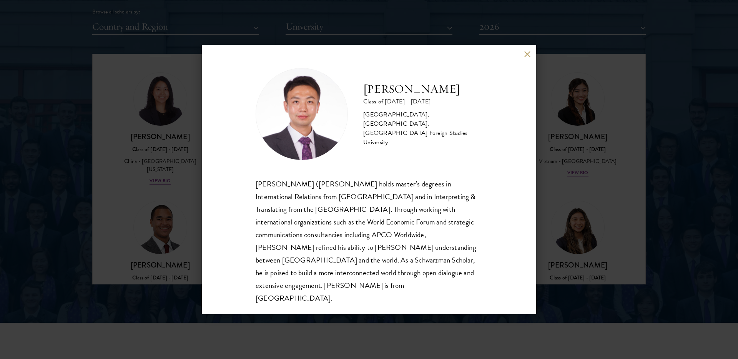
scroll to position [973, 0]
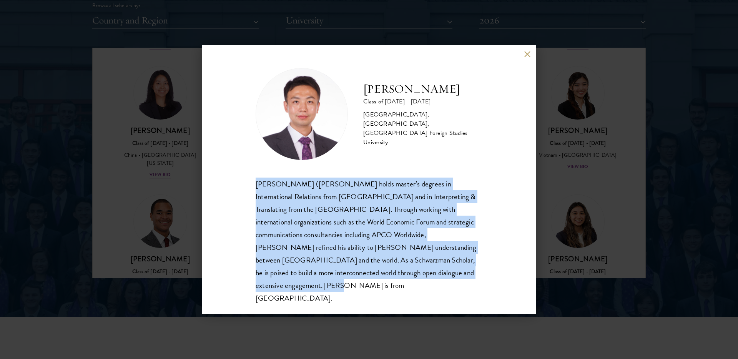
drag, startPoint x: 407, startPoint y: 280, endPoint x: 246, endPoint y: 185, distance: 187.2
click at [246, 185] on div "[PERSON_NAME] Class of [DATE] - [DATE] [GEOGRAPHIC_DATA] - [GEOGRAPHIC_DATA], […" at bounding box center [369, 179] width 335 height 269
copy div "[PERSON_NAME] ([PERSON_NAME] holds master’s degrees in International Relations …"
